Goal: Task Accomplishment & Management: Manage account settings

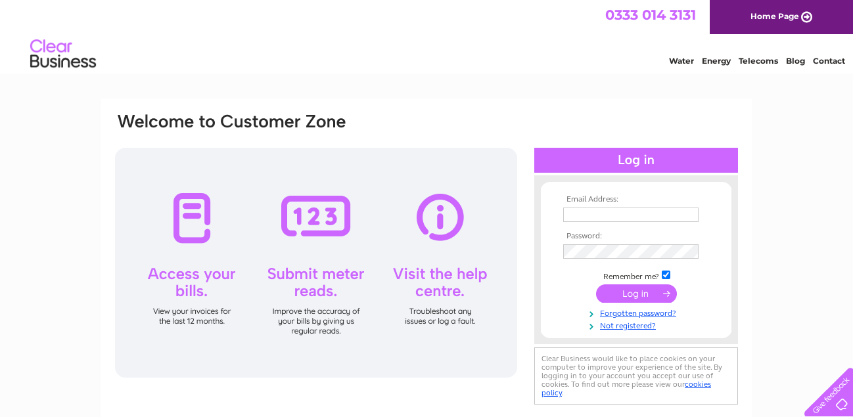
click at [628, 215] on input "text" at bounding box center [630, 215] width 135 height 14
type input "andrew@fryconstruction.co.uk"
click at [633, 291] on input "submit" at bounding box center [636, 295] width 81 height 18
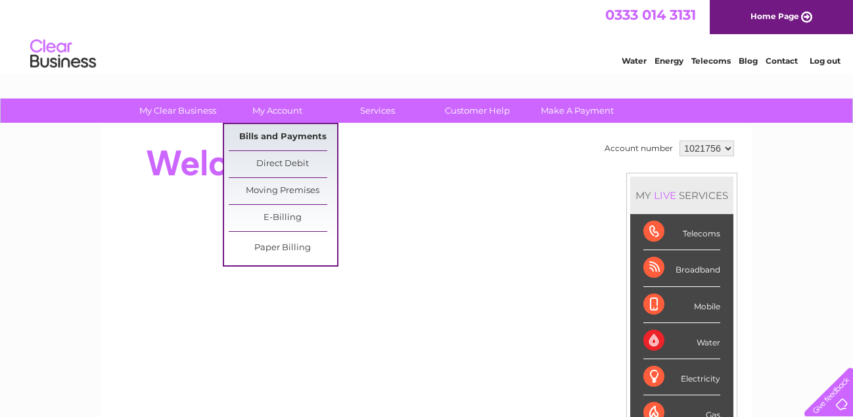
click at [279, 131] on link "Bills and Payments" at bounding box center [283, 137] width 108 height 26
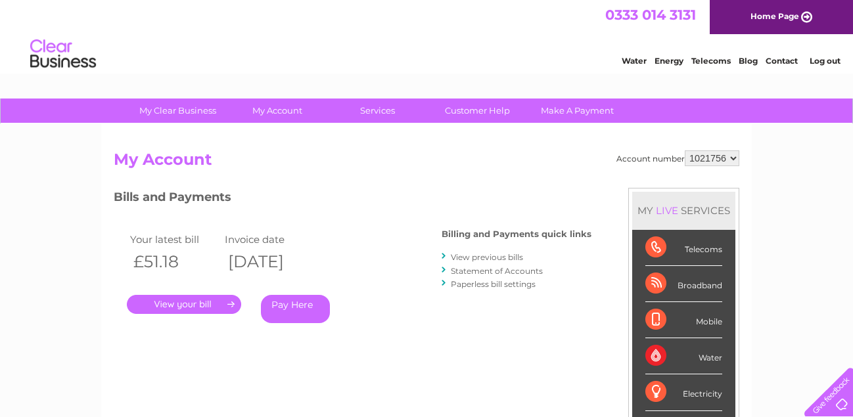
click at [202, 299] on link "." at bounding box center [184, 304] width 114 height 19
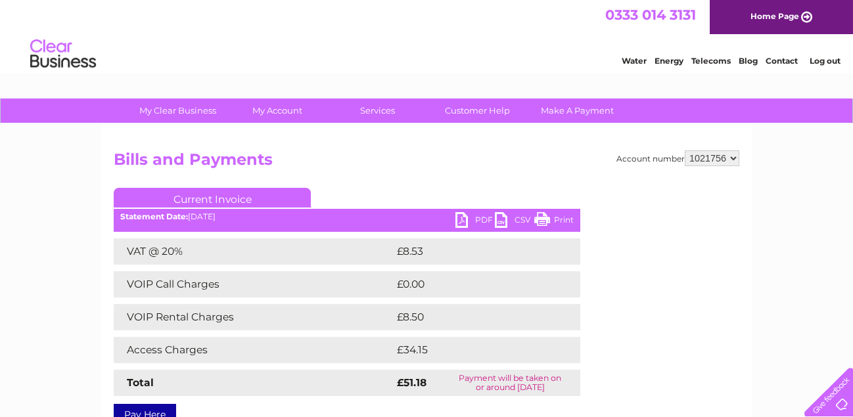
click at [480, 218] on link "PDF" at bounding box center [474, 221] width 39 height 19
click at [820, 60] on link "Log out" at bounding box center [825, 61] width 31 height 10
